Goal: Transaction & Acquisition: Purchase product/service

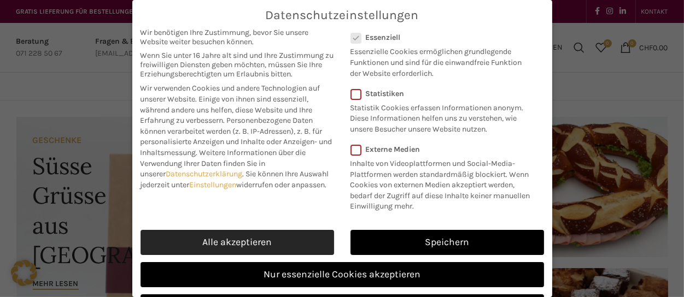
click at [220, 249] on link "Alle akzeptieren" at bounding box center [236, 242] width 193 height 25
checkbox input "true"
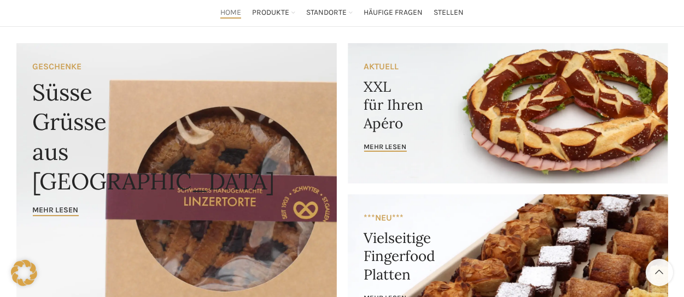
scroll to position [55, 0]
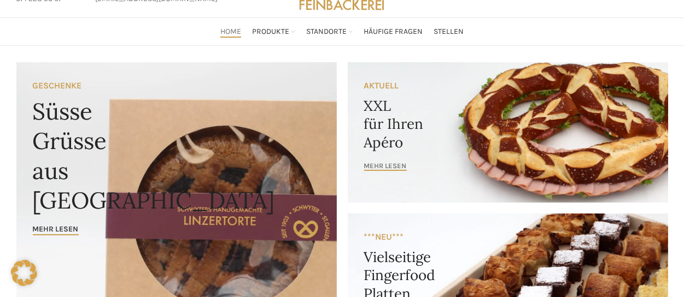
click at [386, 166] on span "mehr lesen" at bounding box center [385, 166] width 43 height 9
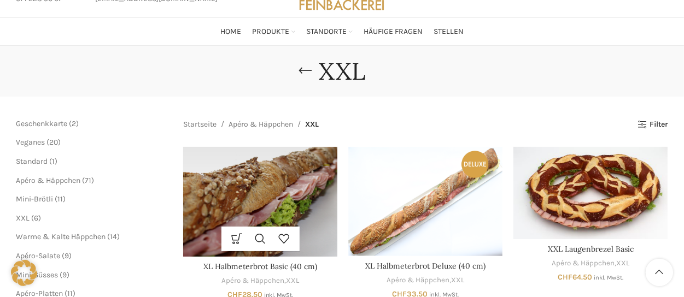
scroll to position [109, 0]
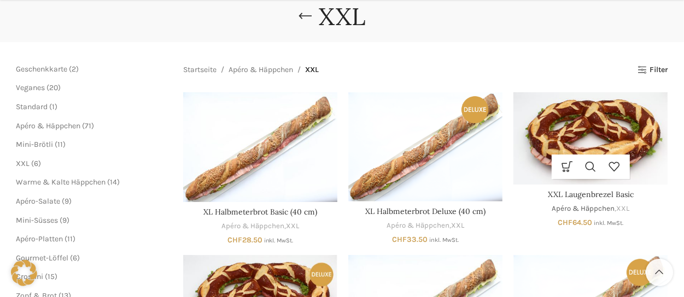
click at [606, 208] on link "Apéro & Häppchen" at bounding box center [582, 209] width 63 height 10
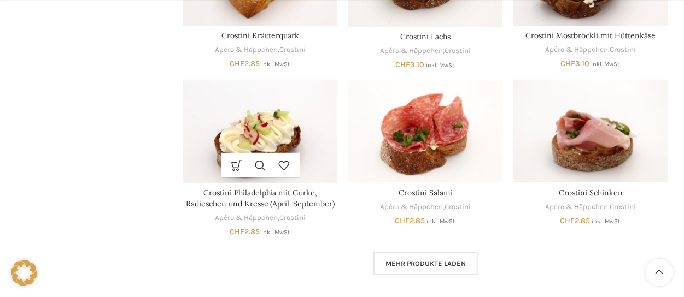
scroll to position [656, 0]
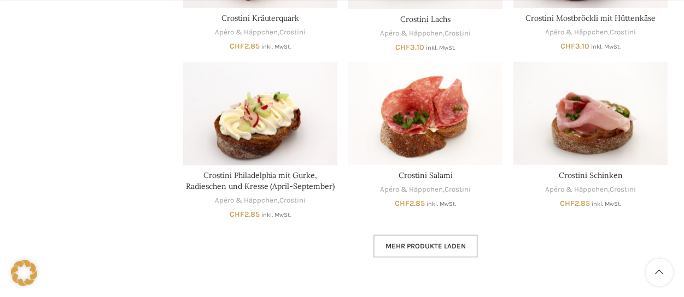
click at [426, 245] on span "Mehr Produkte laden" at bounding box center [425, 246] width 80 height 9
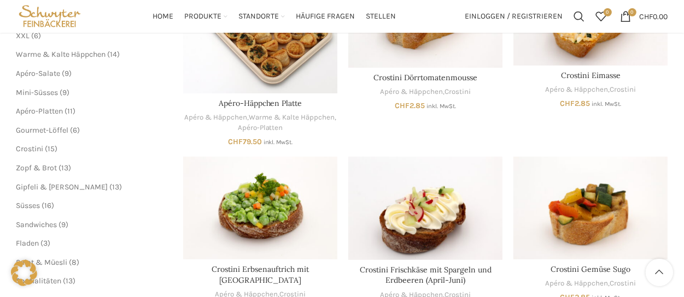
scroll to position [219, 0]
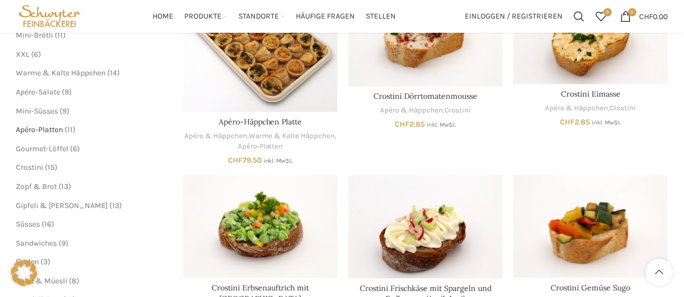
click at [44, 131] on span "Apéro-Platten" at bounding box center [39, 129] width 47 height 9
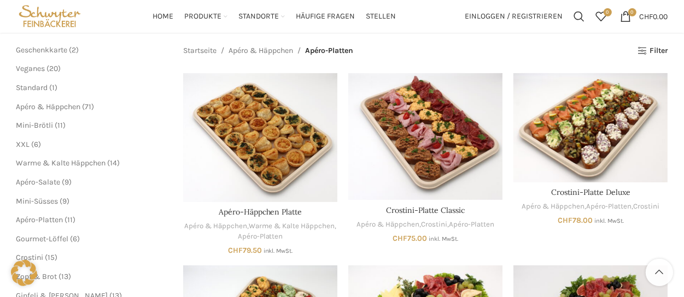
scroll to position [109, 0]
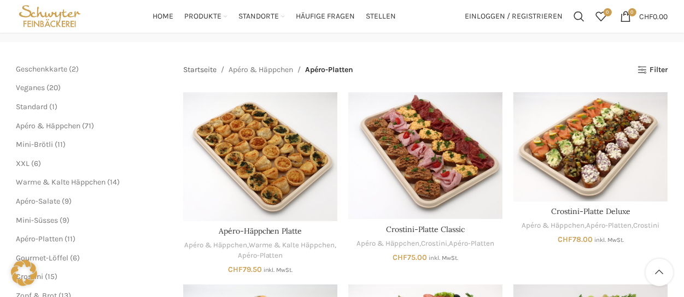
click at [214, 69] on link "Startseite" at bounding box center [199, 70] width 33 height 12
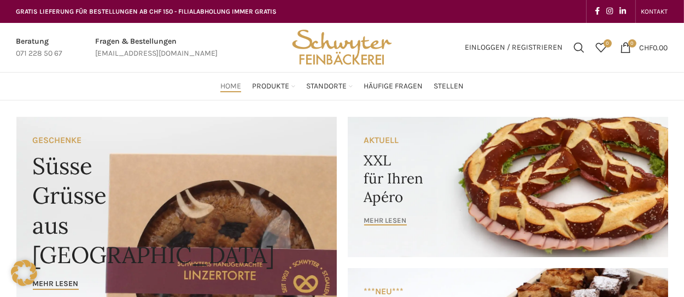
click at [387, 221] on span "mehr lesen" at bounding box center [385, 220] width 43 height 9
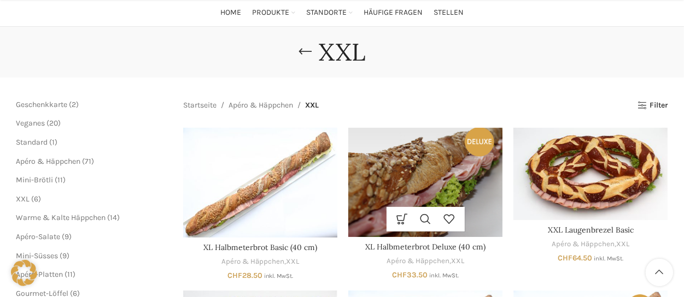
scroll to position [109, 0]
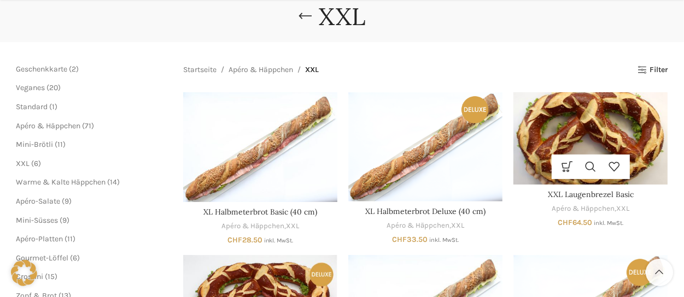
click at [586, 144] on img "XXL Laugenbrezel Basic" at bounding box center [590, 138] width 154 height 92
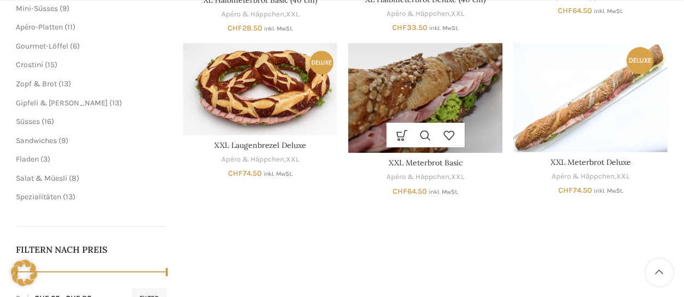
scroll to position [328, 0]
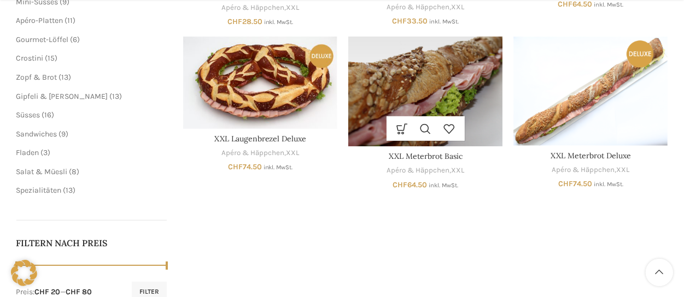
click at [472, 101] on img "XXL Meterbrot Basic" at bounding box center [425, 92] width 154 height 110
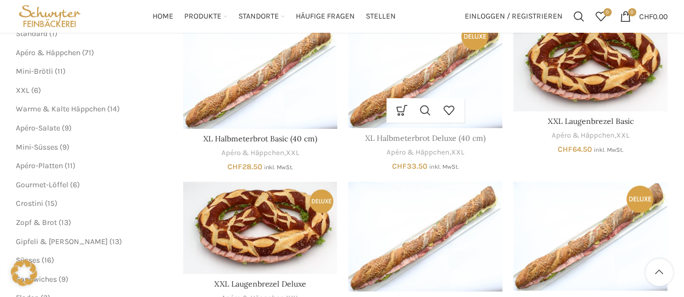
scroll to position [164, 0]
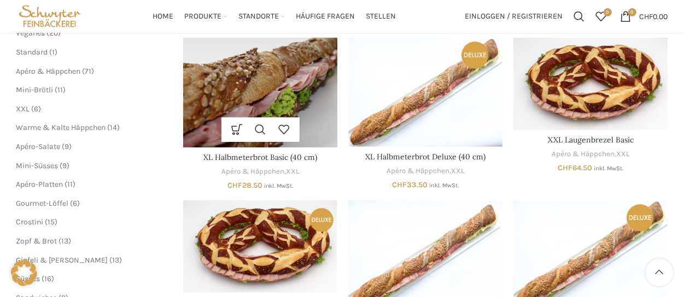
click at [268, 76] on img "XL Halbmeterbrot Basic (40 cm)" at bounding box center [260, 93] width 154 height 110
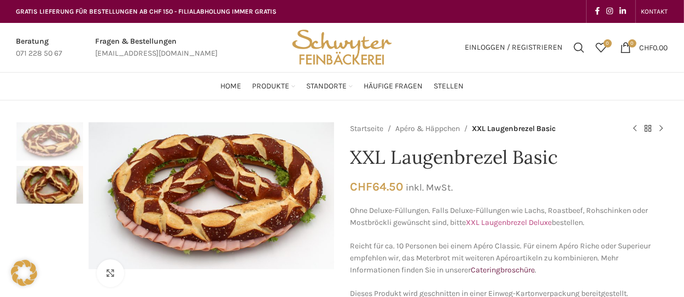
click at [526, 222] on link "XXL Laugenbrezel Deluxe" at bounding box center [509, 222] width 86 height 9
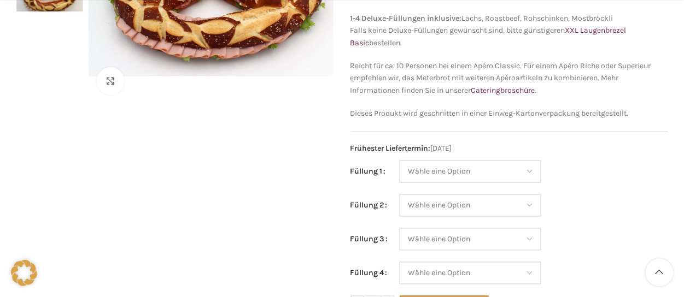
scroll to position [219, 0]
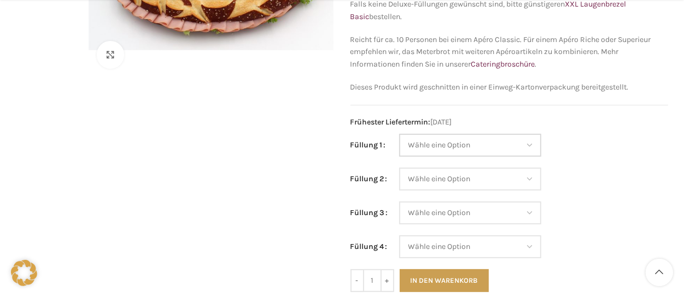
click at [527, 144] on select "Wähle eine Option Lachs (Deluxe) Roastbeef (Deluxe) Rohschinken (Deluxe) Mostbr…" at bounding box center [470, 145] width 142 height 23
click at [529, 145] on select "Wähle eine Option Lachs (Deluxe) Roastbeef (Deluxe) Rohschinken (Deluxe) Mostbr…" at bounding box center [470, 145] width 142 height 23
click at [568, 186] on td "Wähle eine Option Lachs (Deluxe) Roastbeef (Deluxe) Rohschinken (Deluxe) Mostbr…" at bounding box center [533, 185] width 269 height 34
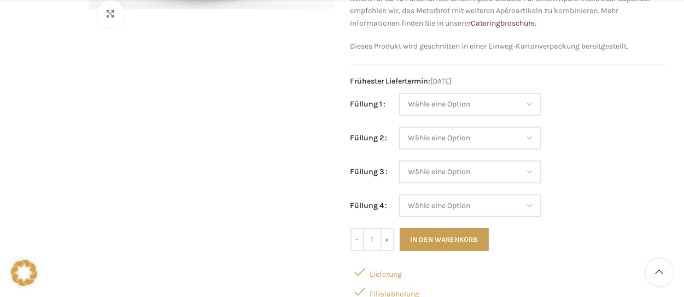
scroll to position [273, 0]
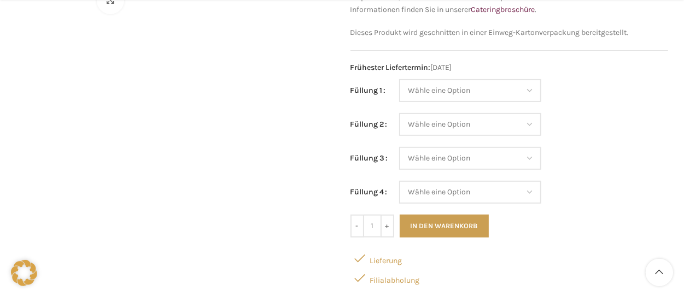
click at [358, 277] on span at bounding box center [360, 278] width 20 height 20
click at [382, 279] on div "Filialabholung" at bounding box center [508, 278] width 317 height 20
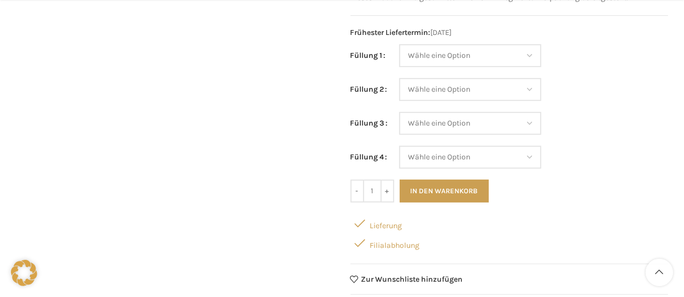
scroll to position [328, 0]
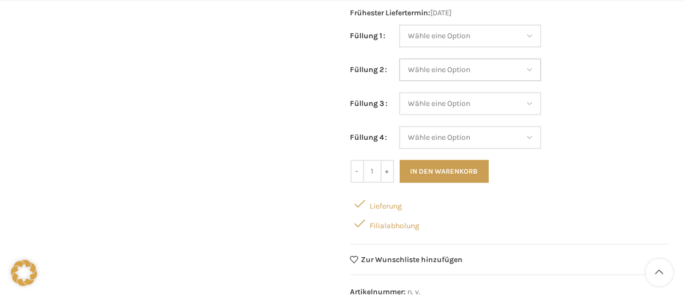
click at [527, 69] on select "Wähle eine Option Lachs (Deluxe) Roastbeef (Deluxe) Rohschinken (Deluxe) Mostbr…" at bounding box center [470, 69] width 142 height 23
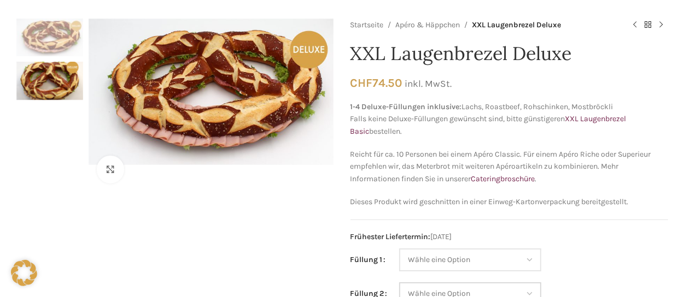
scroll to position [219, 0]
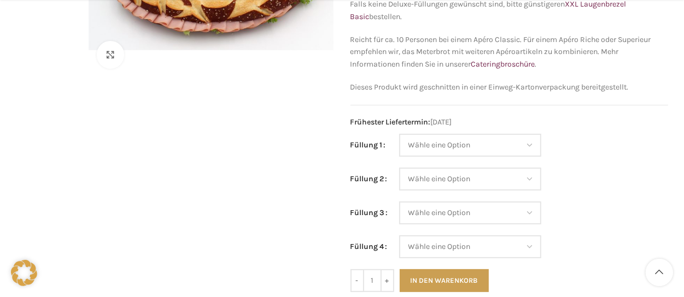
drag, startPoint x: 428, startPoint y: 280, endPoint x: 440, endPoint y: 44, distance: 235.8
click at [428, 280] on button "In den Warenkorb" at bounding box center [443, 280] width 89 height 23
click at [528, 145] on select "Wähle eine Option Lachs (Deluxe) Roastbeef (Deluxe) Rohschinken (Deluxe) Mostbr…" at bounding box center [470, 145] width 142 height 23
click at [399, 134] on select "Wähle eine Option Lachs (Deluxe) Roastbeef (Deluxe) Rohschinken (Deluxe) Mostbr…" at bounding box center [470, 145] width 142 height 23
click at [528, 143] on select "Wähle eine Option Lachs (Deluxe) Roastbeef (Deluxe) Rohschinken (Deluxe) Mostbr…" at bounding box center [470, 145] width 142 height 23
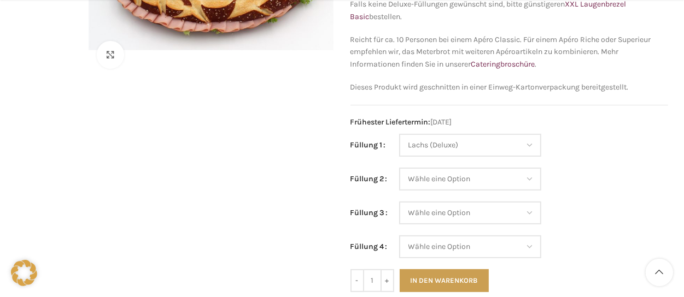
click at [608, 180] on td "Wähle eine Option Lachs (Deluxe) Roastbeef (Deluxe) Rohschinken (Deluxe) Mostbr…" at bounding box center [533, 185] width 269 height 34
click at [529, 144] on select "Wähle eine Option Lachs (Deluxe) Roastbeef (Deluxe) Rohschinken (Deluxe) Mostbr…" at bounding box center [470, 145] width 142 height 23
click at [399, 134] on select "Wähle eine Option Lachs (Deluxe) Roastbeef (Deluxe) Rohschinken (Deluxe) Mostbr…" at bounding box center [470, 145] width 142 height 23
click at [531, 142] on select "Wähle eine Option Lachs (Deluxe) Roastbeef (Deluxe) Rohschinken (Deluxe) Mostbr…" at bounding box center [470, 145] width 142 height 23
click at [399, 134] on select "Wähle eine Option Lachs (Deluxe) Roastbeef (Deluxe) Rohschinken (Deluxe) Mostbr…" at bounding box center [470, 145] width 142 height 23
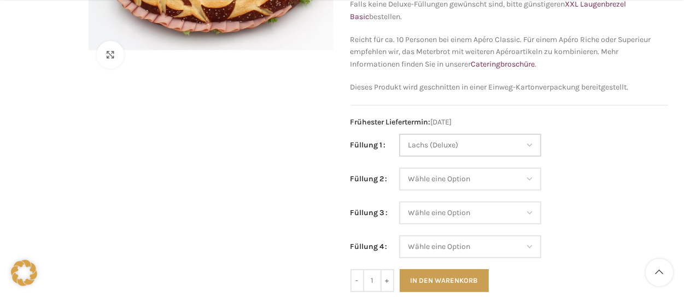
select select "Lachs (Deluxe)"
click at [531, 142] on select "Wähle eine Option Lachs (Deluxe) Roastbeef (Deluxe) Rohschinken (Deluxe) Mostbr…" at bounding box center [470, 145] width 142 height 23
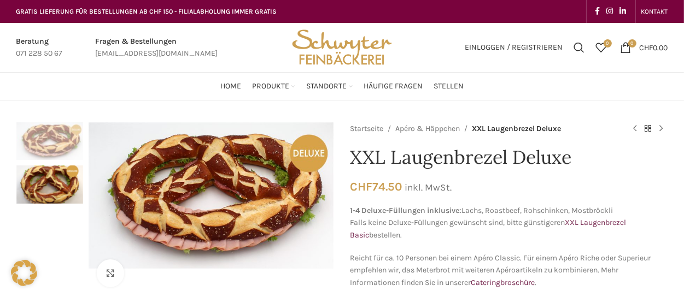
scroll to position [0, 0]
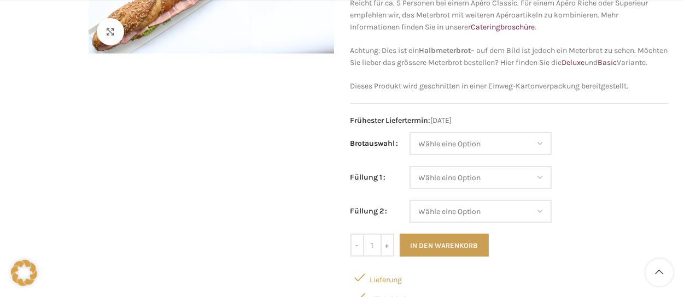
scroll to position [273, 0]
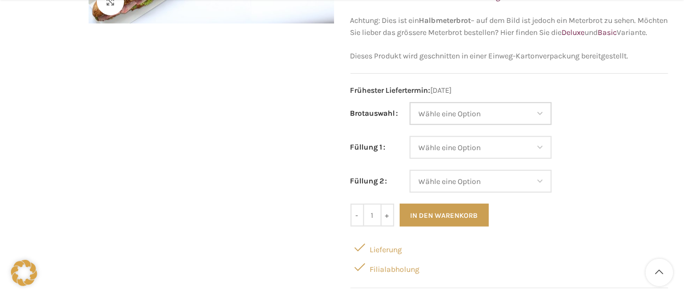
click at [421, 125] on select "Wähle eine Option Baguette Paillasse dunkel Paillasse knusper (Bild) Laugenbagu…" at bounding box center [480, 113] width 142 height 23
click at [531, 125] on select "Wähle eine Option Baguette Paillasse dunkel Paillasse knusper (Bild) Laugenbagu…" at bounding box center [480, 113] width 142 height 23
click at [409, 114] on select "Wähle eine Option Baguette Paillasse dunkel Paillasse knusper (Bild) Laugenbagu…" at bounding box center [480, 113] width 142 height 23
select select "Paillasse knusper (Bild)"
click at [529, 157] on select "Wähle eine Option Salami Schinken Fleischkäse Trutenschinken Appenzellerkäse Gr…" at bounding box center [480, 147] width 142 height 23
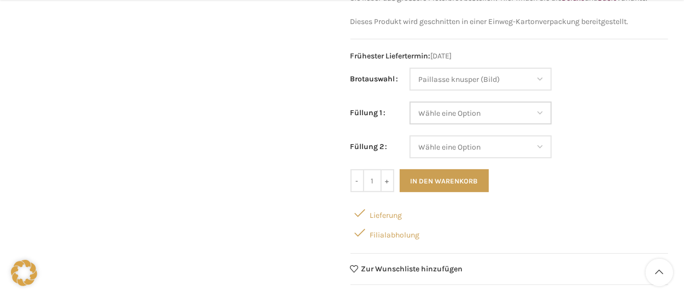
scroll to position [308, 0]
click at [376, 242] on div "Filialabholung" at bounding box center [508, 232] width 317 height 20
click at [515, 238] on div "Filialabholung" at bounding box center [508, 232] width 317 height 20
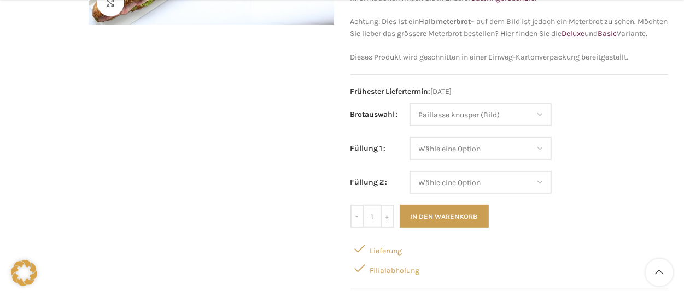
scroll to position [254, 0]
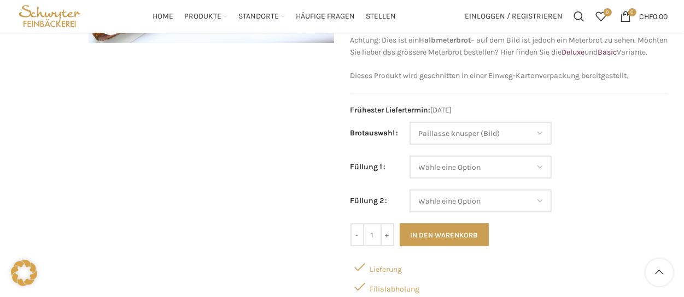
click at [360, 277] on span at bounding box center [360, 267] width 20 height 20
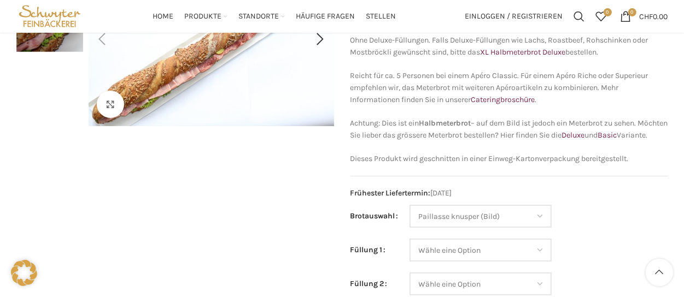
scroll to position [164, 0]
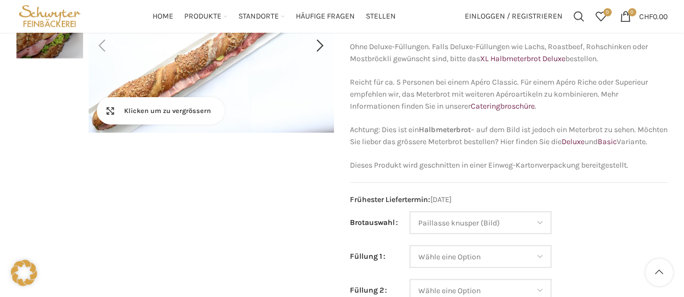
click at [117, 109] on link "Klicken um zu vergrössern" at bounding box center [161, 110] width 128 height 27
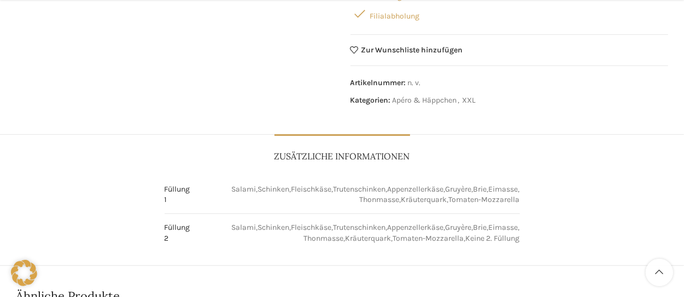
scroll to position [546, 0]
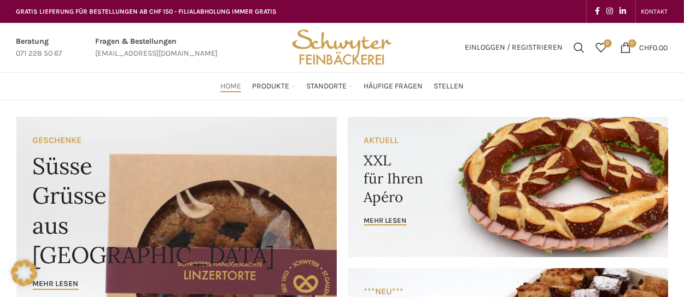
click at [476, 195] on link "Banner link" at bounding box center [507, 187] width 320 height 140
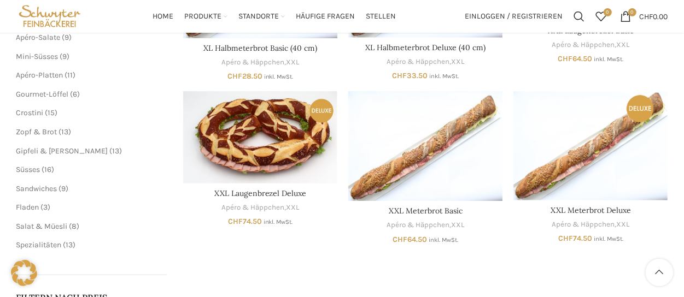
scroll to position [219, 0]
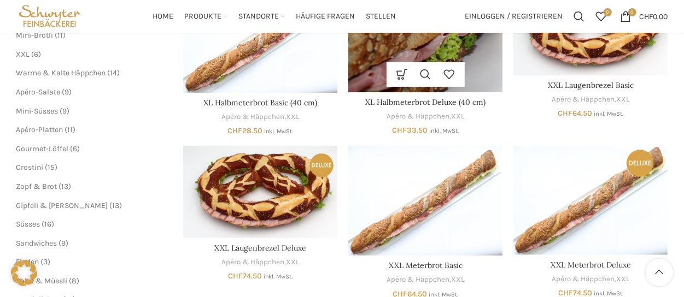
click at [474, 51] on img "XL Halbmeterbrot Deluxe (40 cm)" at bounding box center [425, 37] width 154 height 109
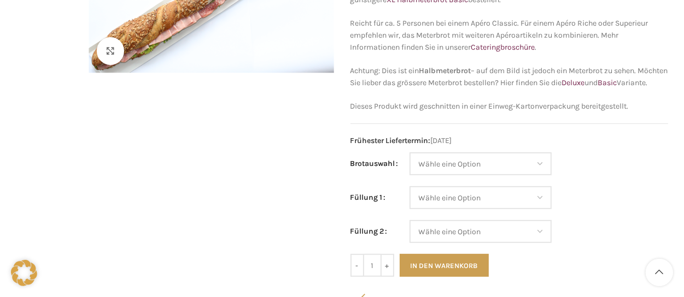
scroll to position [273, 0]
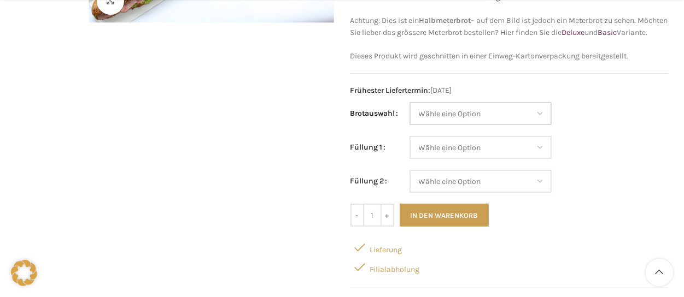
click at [542, 123] on select "Wähle eine Option Baguette Paillasse dunkel Paillasse knusper (Bild) Laugenbagu…" at bounding box center [480, 113] width 142 height 23
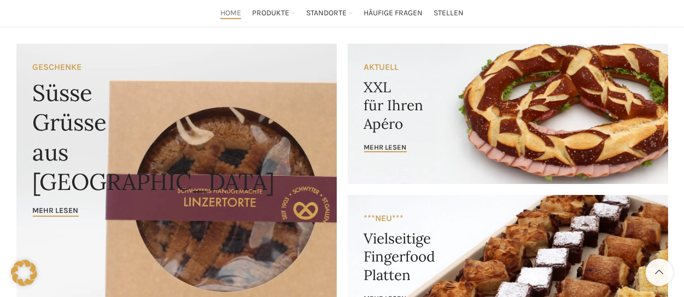
scroll to position [55, 0]
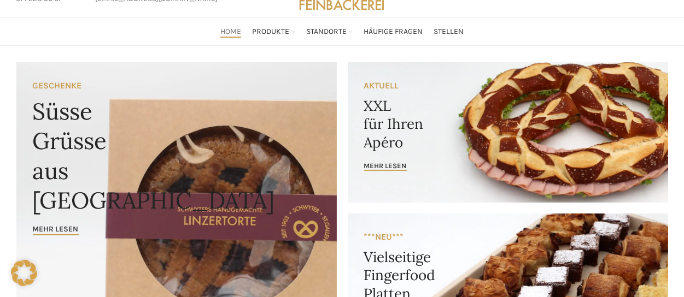
click at [457, 153] on link "Banner link" at bounding box center [507, 132] width 320 height 140
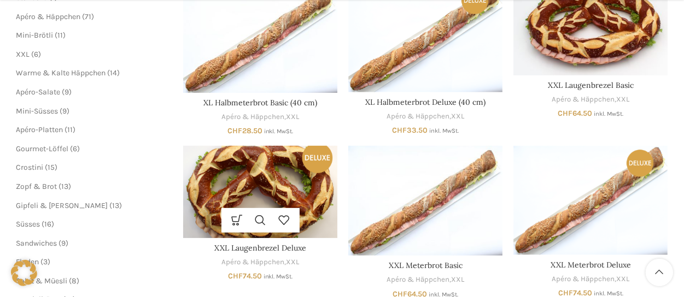
scroll to position [273, 0]
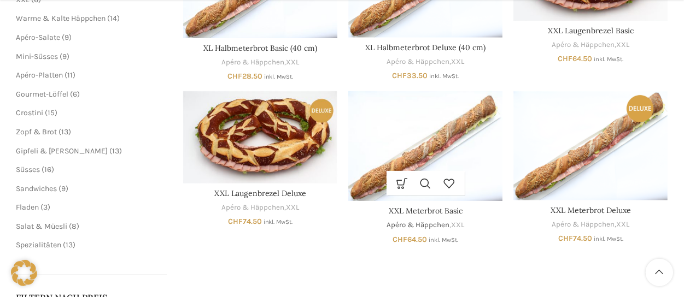
click at [431, 222] on link "Apéro & Häppchen" at bounding box center [417, 225] width 63 height 10
